Goal: Task Accomplishment & Management: Manage account settings

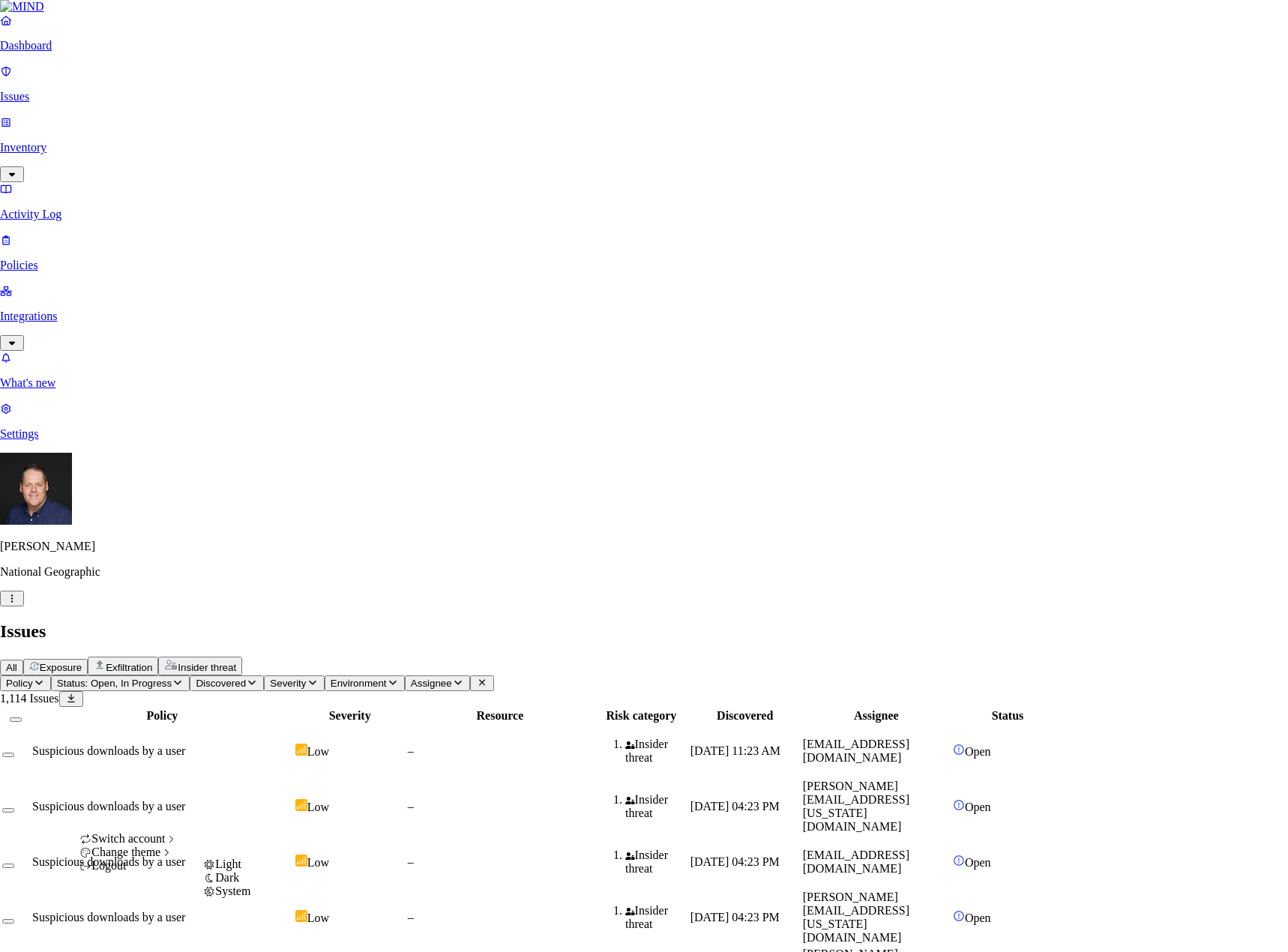
click at [239, 883] on span "Dark" at bounding box center [227, 877] width 24 height 13
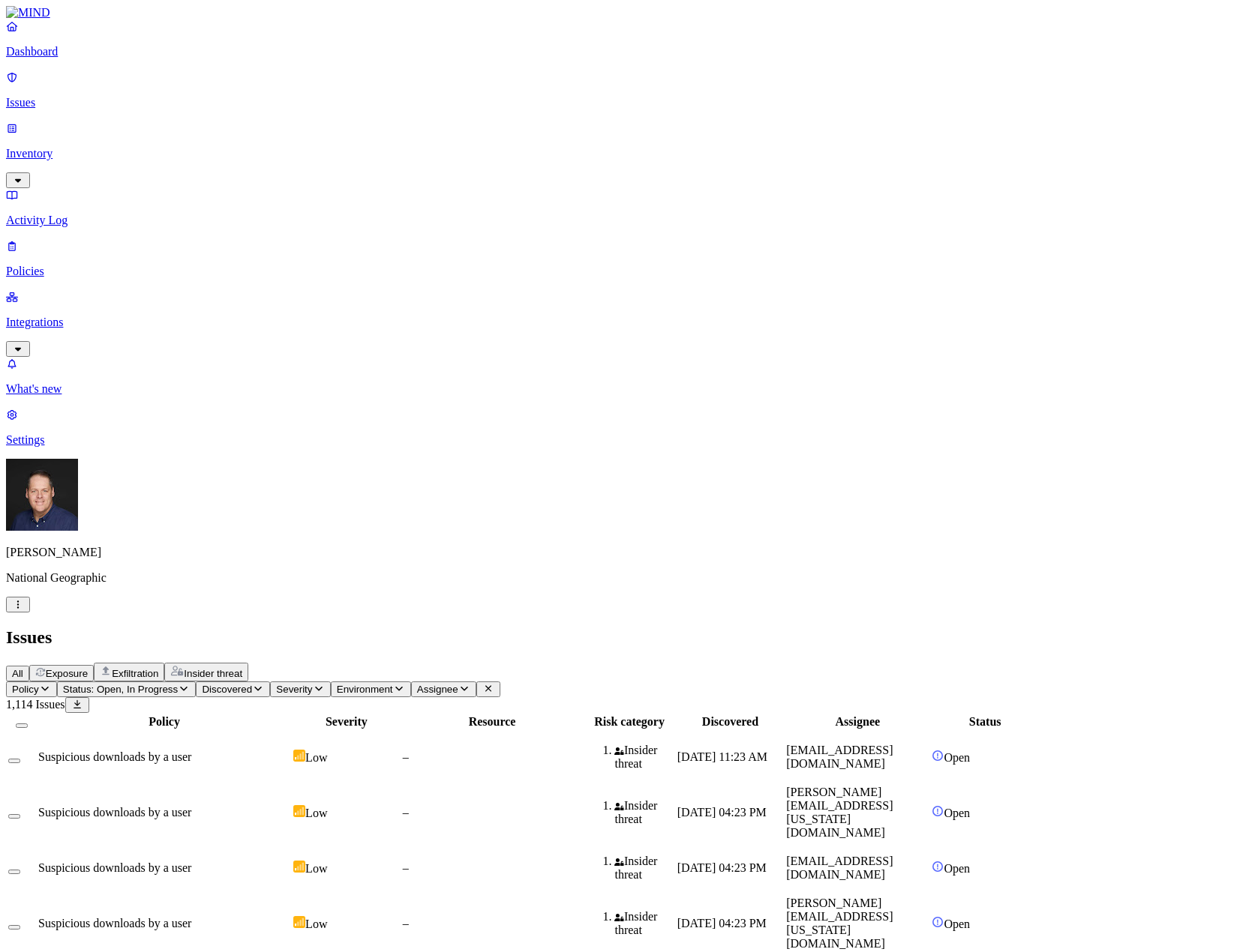
click at [52, 446] on p "Settings" at bounding box center [629, 439] width 1245 height 13
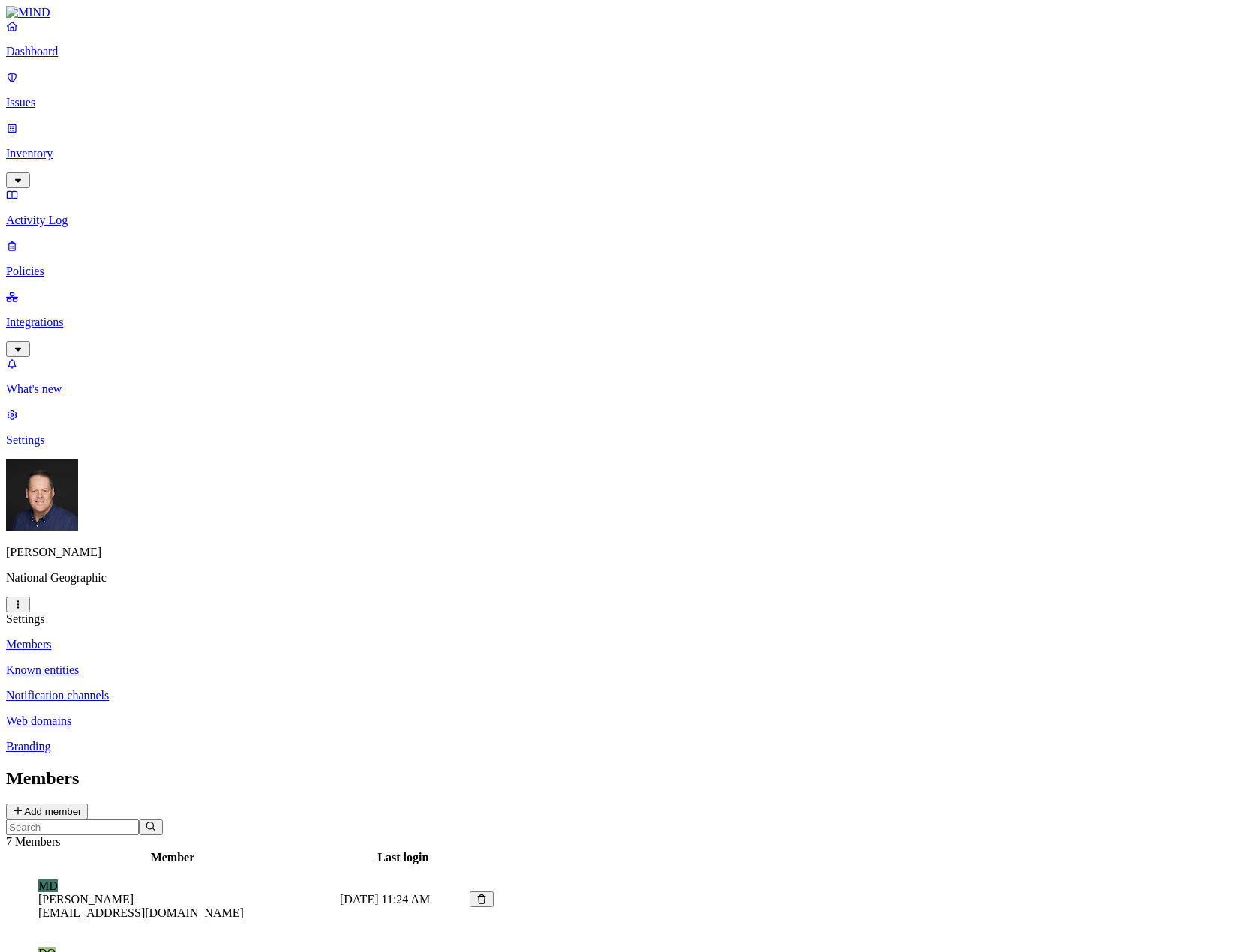
click at [215, 664] on p "Known entities" at bounding box center [629, 670] width 1245 height 13
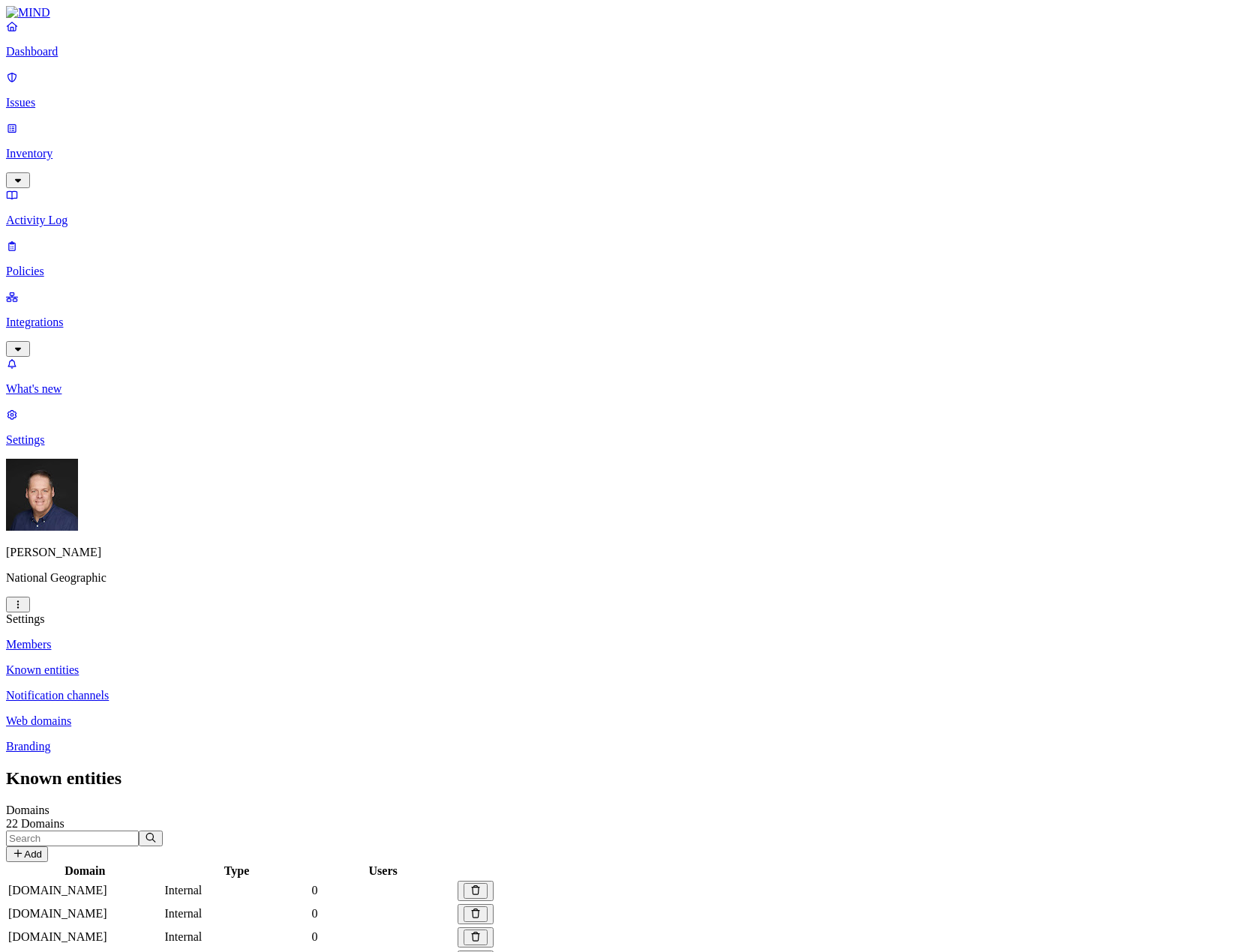
click at [204, 638] on p "Members" at bounding box center [629, 644] width 1245 height 13
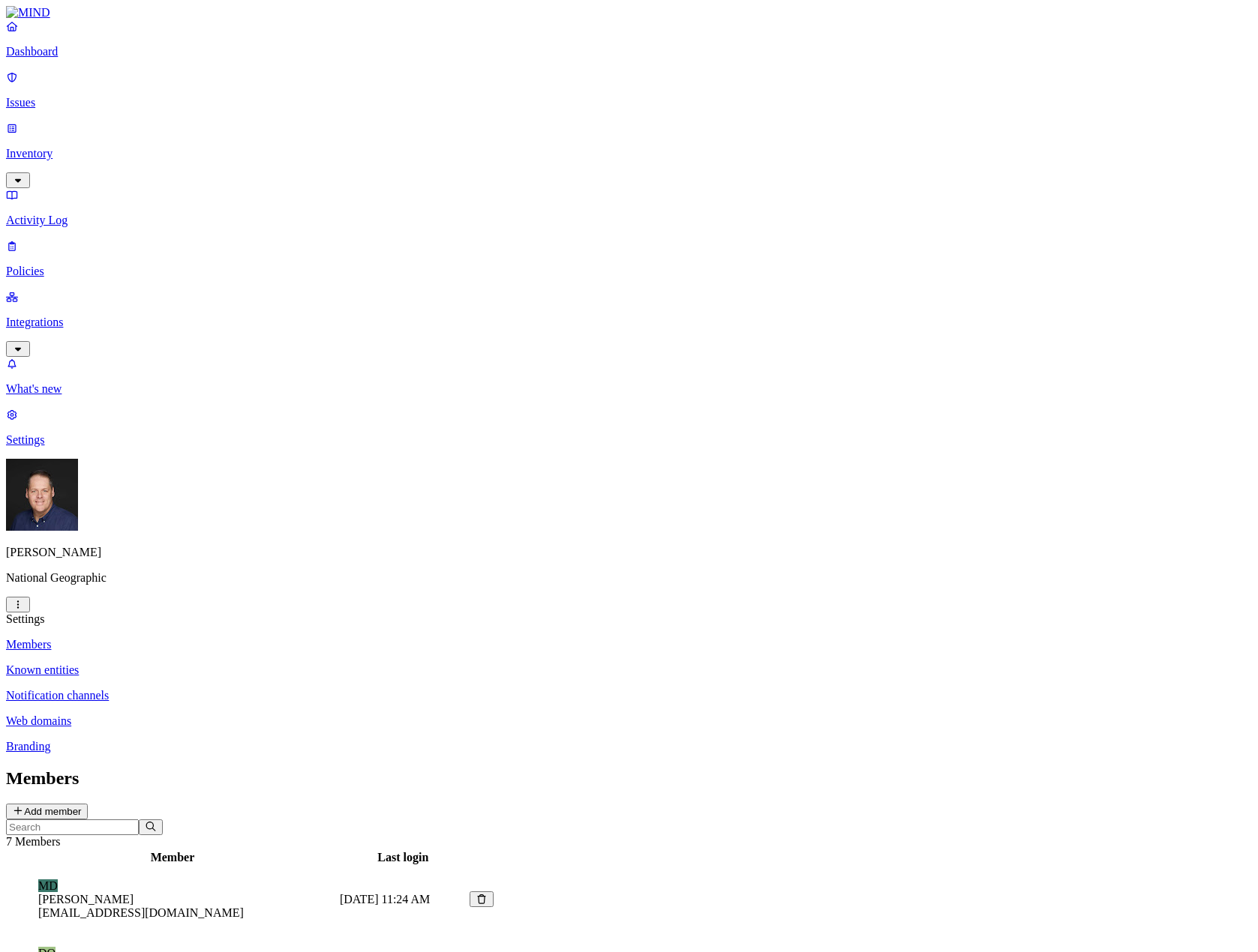
click at [87, 804] on button "Add member" at bounding box center [47, 812] width 82 height 16
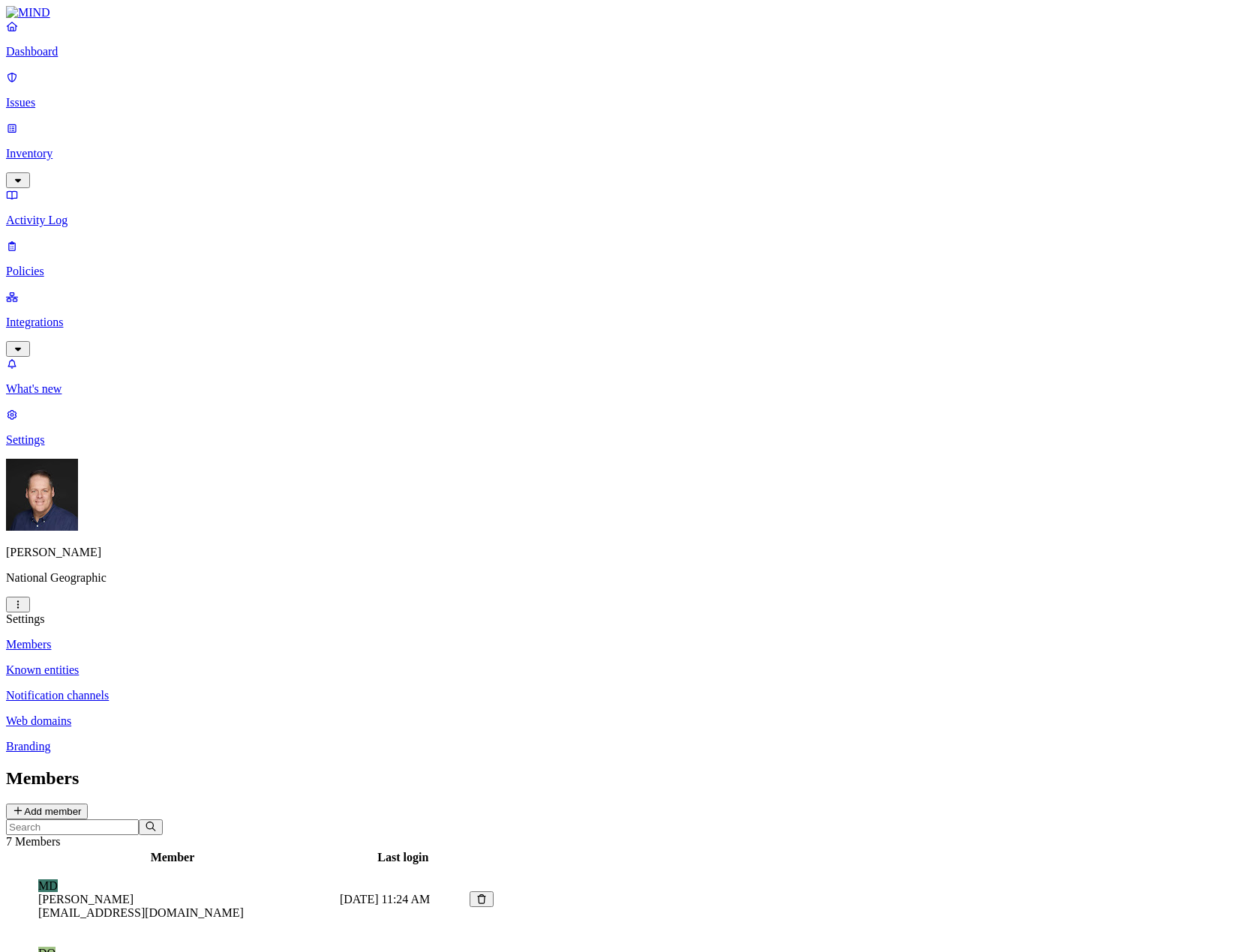
click at [240, 664] on p "Known entities" at bounding box center [629, 670] width 1245 height 13
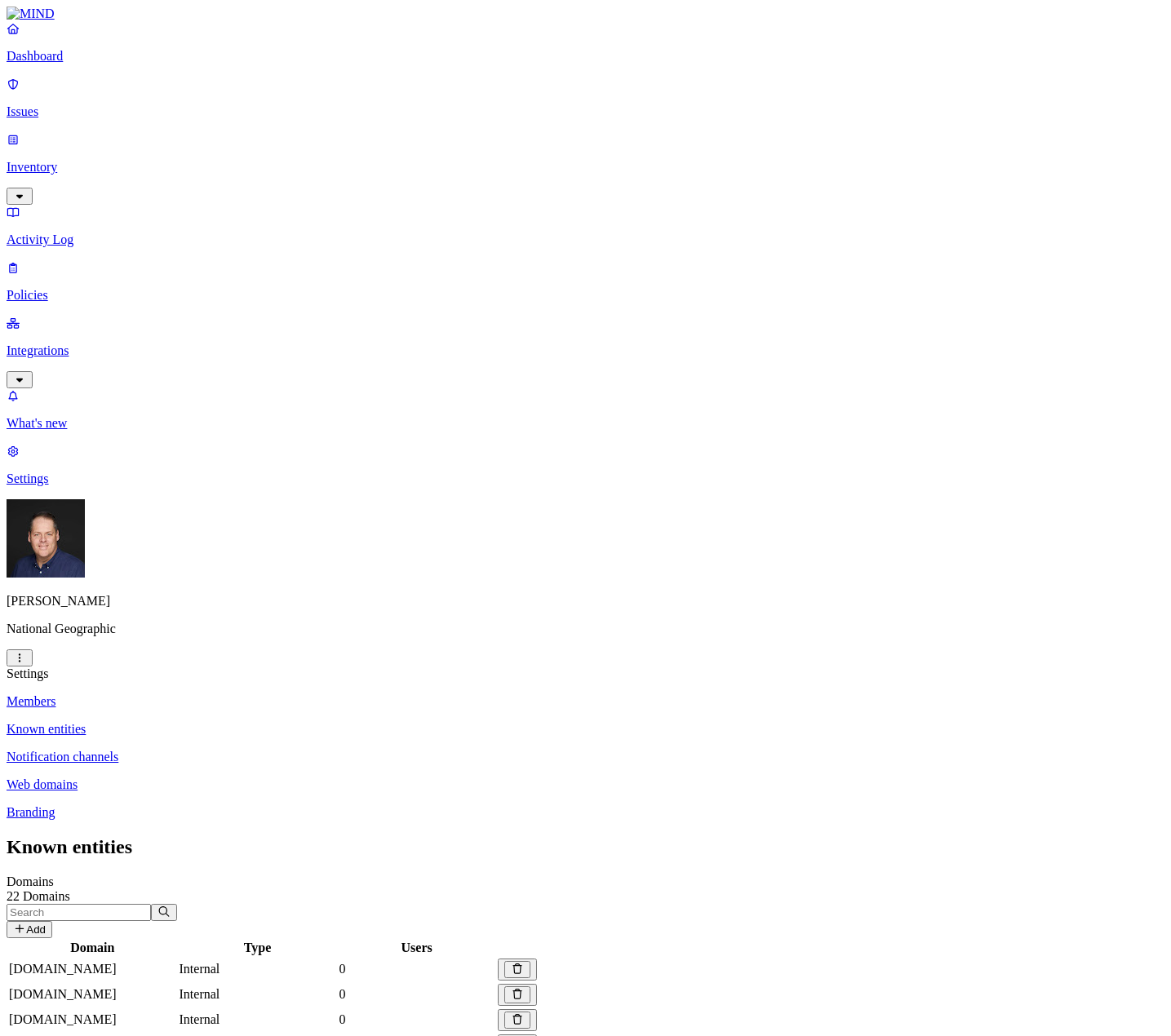
drag, startPoint x: 90, startPoint y: 212, endPoint x: 112, endPoint y: 225, distance: 25.6
click at [90, 344] on p "Integrations" at bounding box center [586, 350] width 1158 height 15
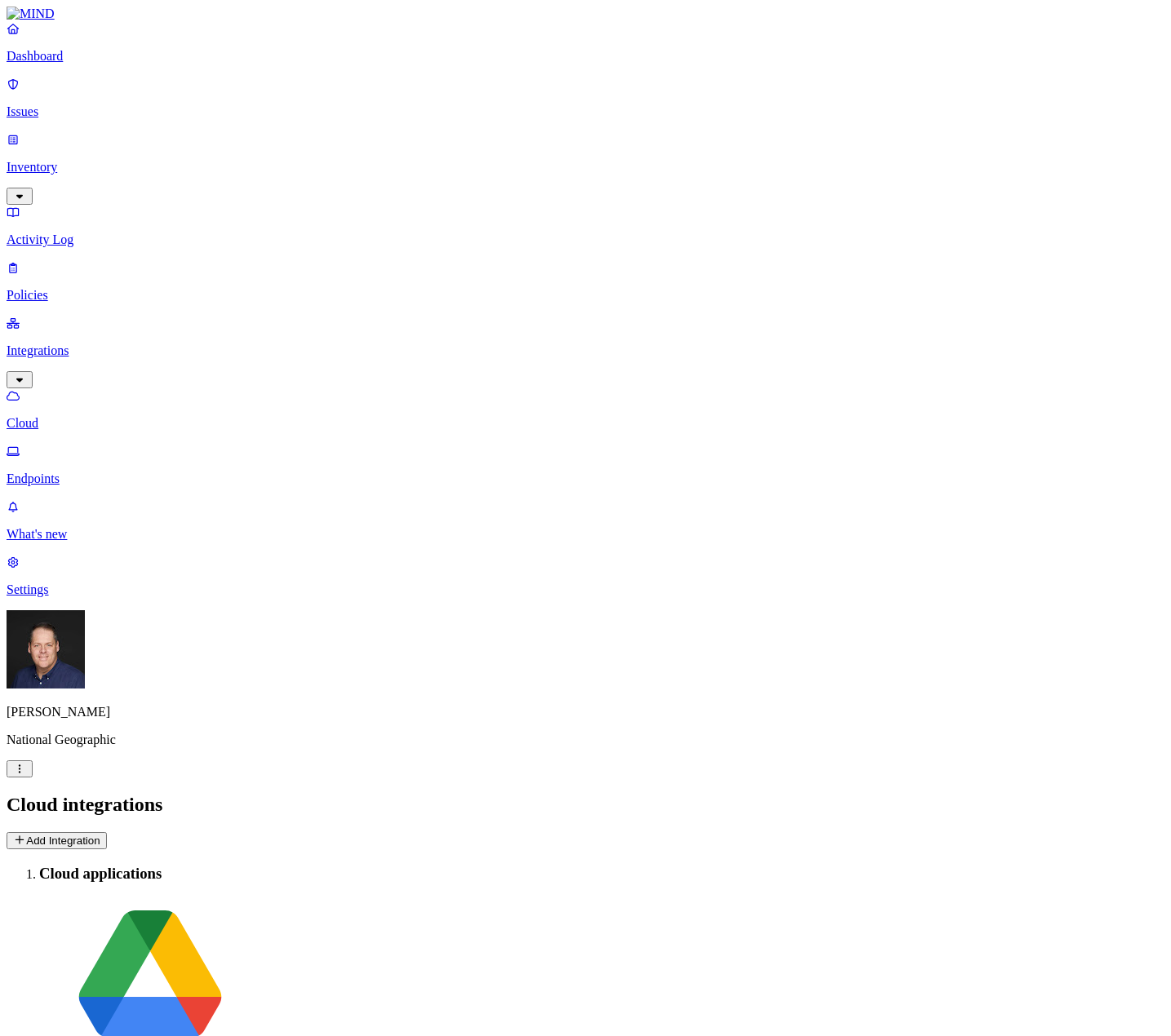
click at [107, 832] on button "Add Integration" at bounding box center [57, 841] width 100 height 17
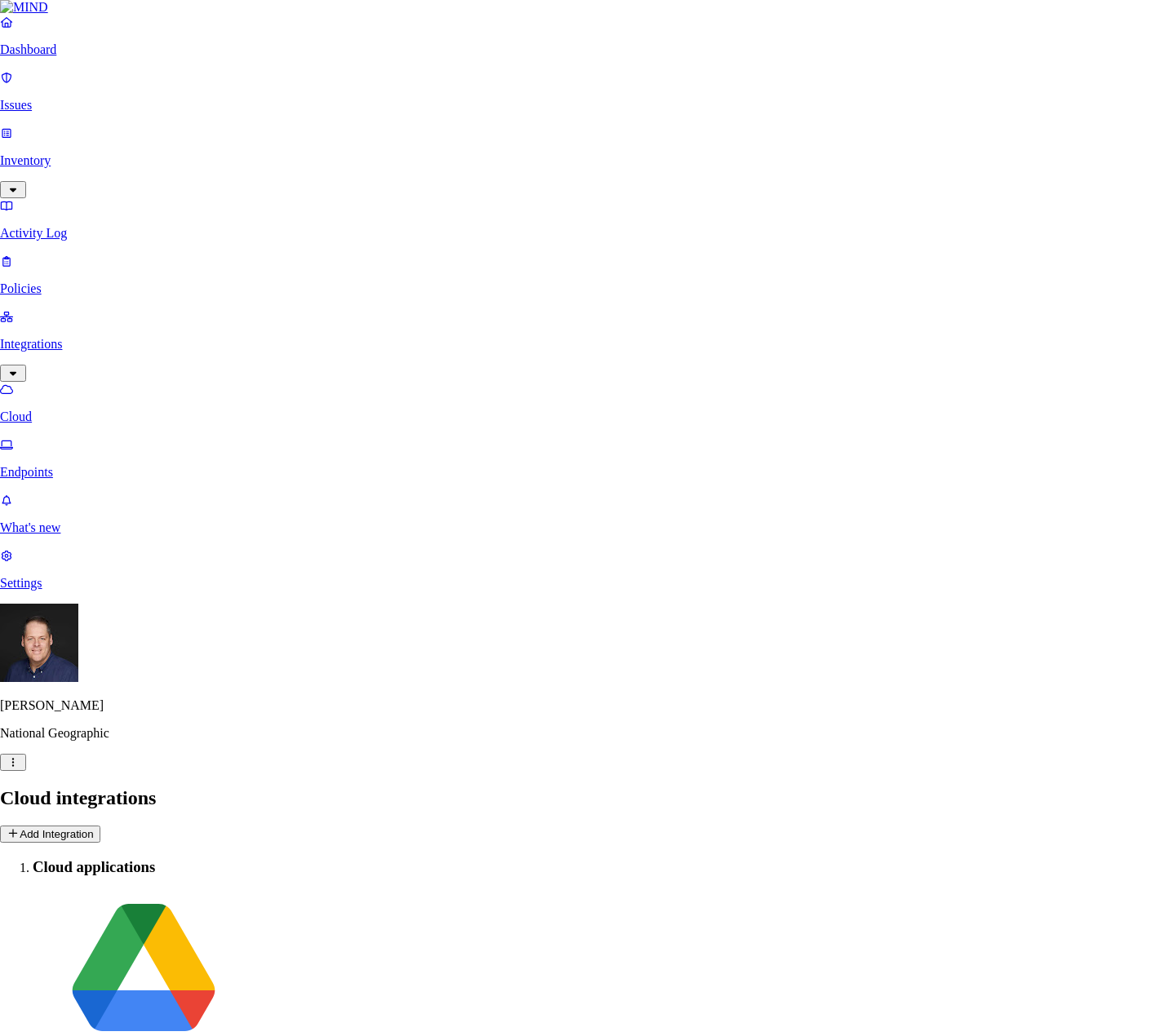
drag, startPoint x: 993, startPoint y: 139, endPoint x: 922, endPoint y: 201, distance: 94.3
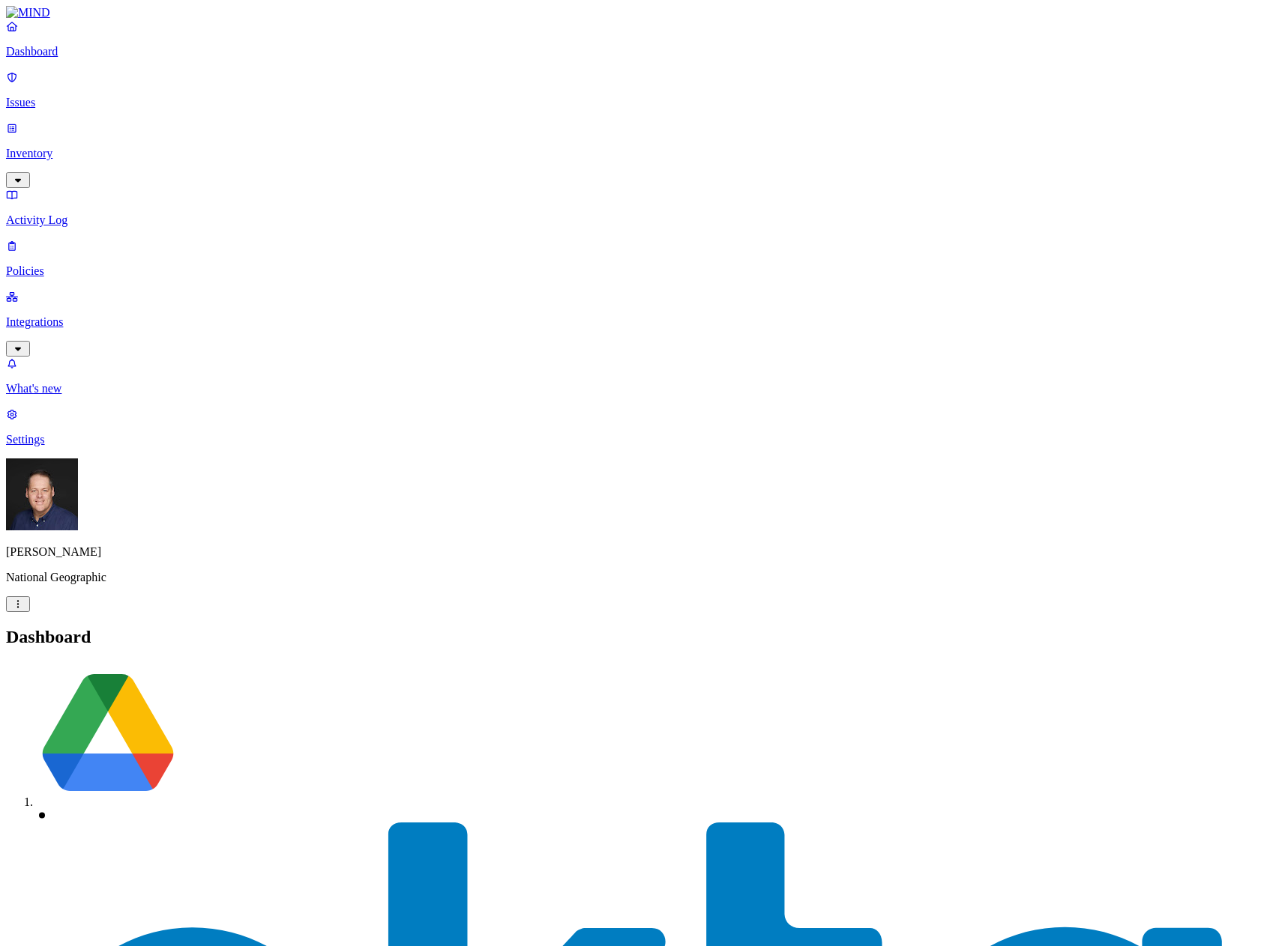
click at [71, 96] on p "Issues" at bounding box center [644, 102] width 1275 height 13
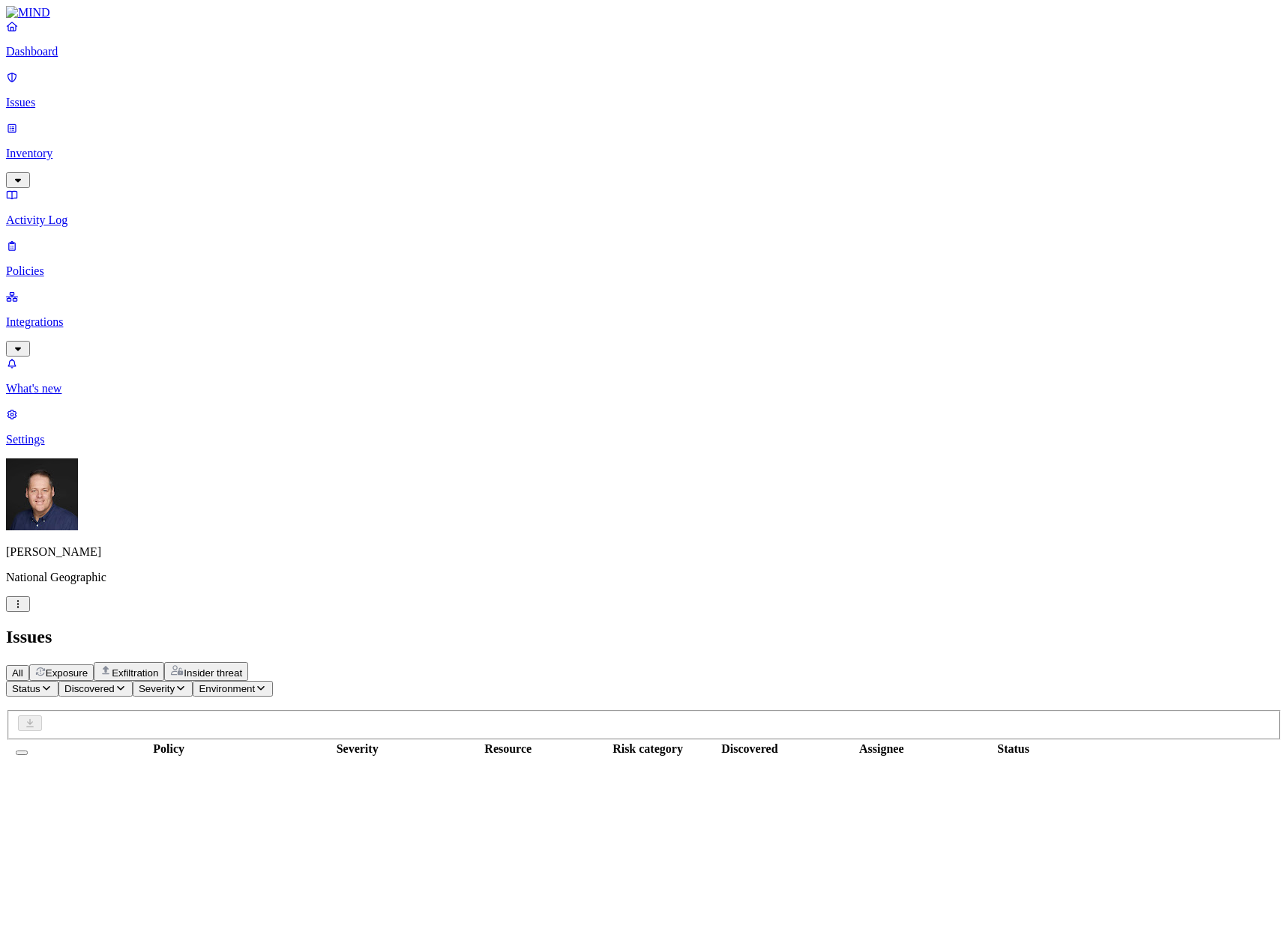
click at [87, 667] on span "Exposure" at bounding box center [66, 673] width 42 height 11
